Goal: Task Accomplishment & Management: Use online tool/utility

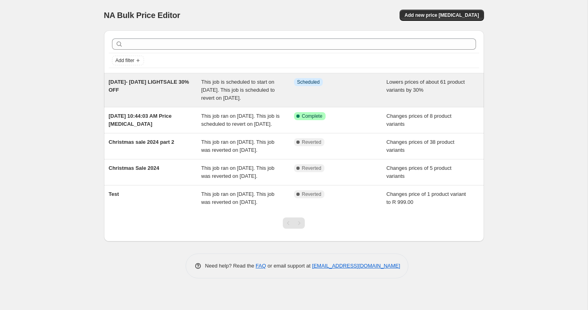
click at [166, 83] on div "15AUG- 15SEP 2025 LIGHTSALE 30% OFF" at bounding box center [155, 90] width 93 height 24
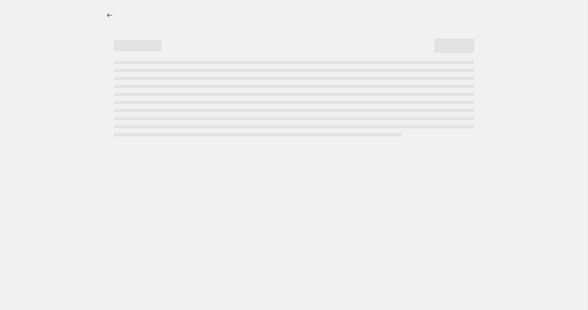
select select "percentage"
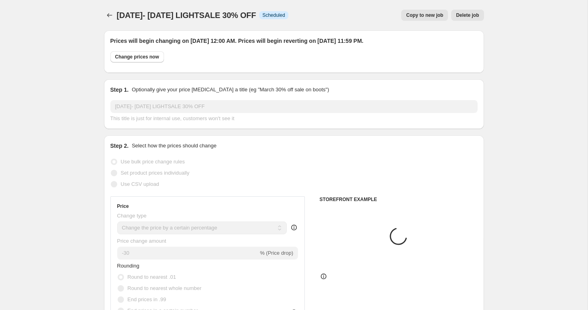
select select "tag"
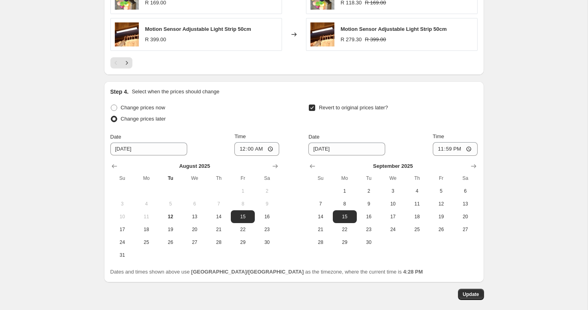
scroll to position [747, 0]
